Goal: Navigation & Orientation: Find specific page/section

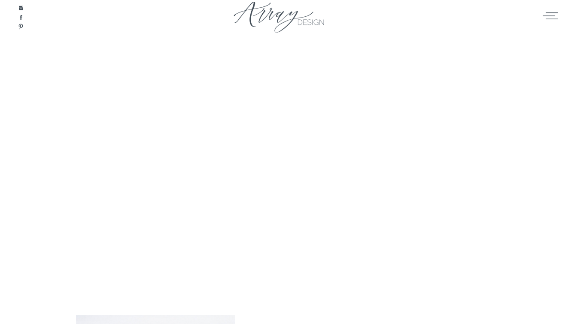
click at [547, 16] on icon at bounding box center [550, 15] width 17 height 13
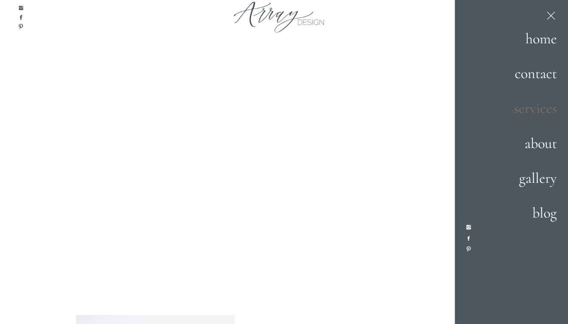
click at [537, 111] on h2 "services" at bounding box center [527, 108] width 60 height 23
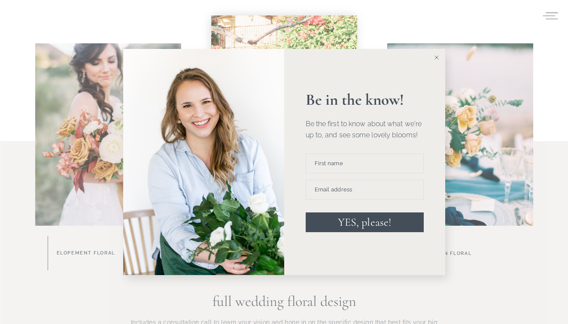
scroll to position [419, 0]
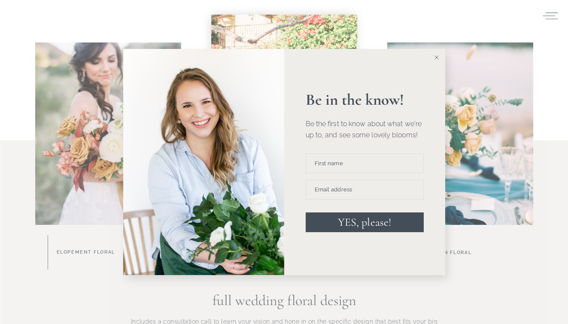
click at [434, 59] on button at bounding box center [436, 57] width 17 height 17
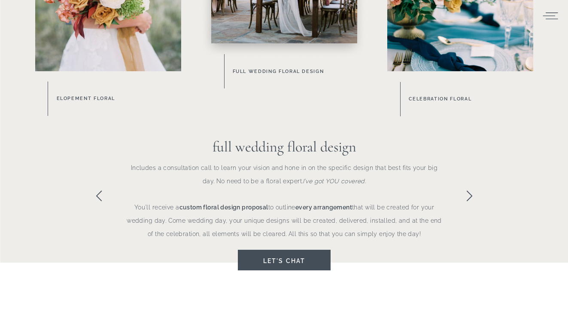
scroll to position [575, 0]
